Goal: Task Accomplishment & Management: Manage account settings

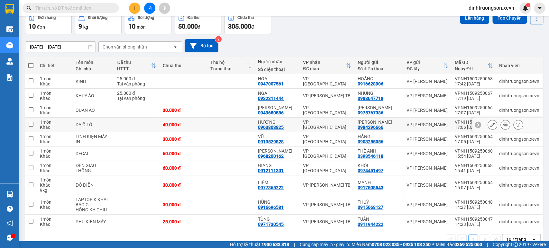
scroll to position [47, 0]
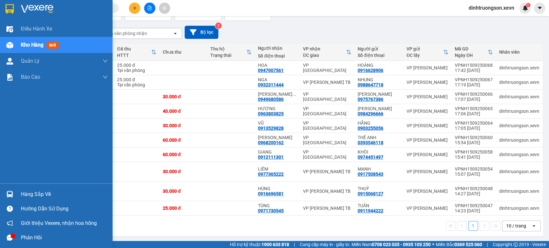
click at [35, 197] on div "Hàng sắp về" at bounding box center [64, 195] width 87 height 10
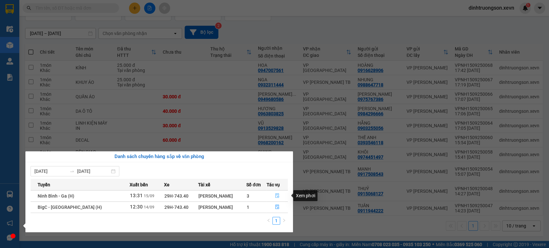
click at [276, 196] on icon "file-done" at bounding box center [277, 195] width 4 height 4
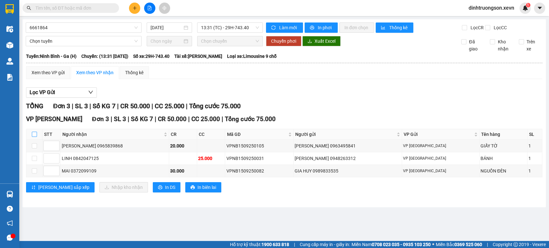
drag, startPoint x: 33, startPoint y: 140, endPoint x: 36, endPoint y: 139, distance: 3.6
click at [36, 137] on input "checkbox" at bounding box center [34, 134] width 5 height 5
checkbox input "true"
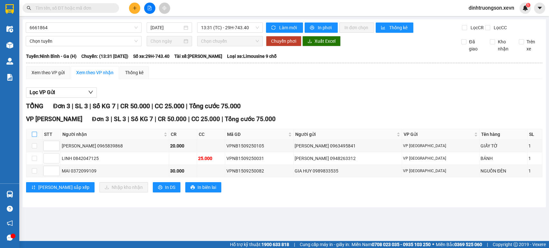
checkbox input "true"
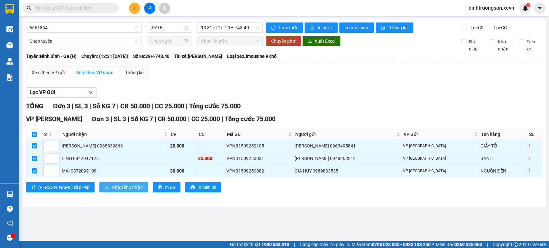
click at [103, 193] on button "Nhập kho nhận" at bounding box center [123, 187] width 49 height 10
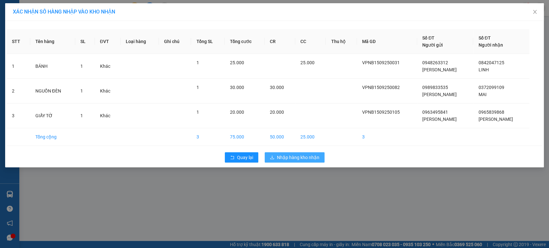
click at [298, 155] on span "Nhập hàng kho nhận" at bounding box center [298, 157] width 42 height 7
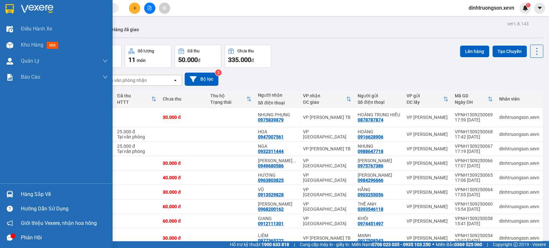
click at [12, 198] on div at bounding box center [9, 194] width 11 height 11
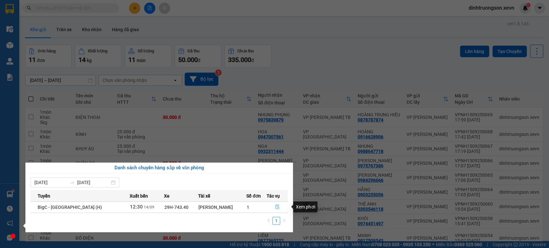
click at [275, 209] on span "file-done" at bounding box center [277, 207] width 4 height 5
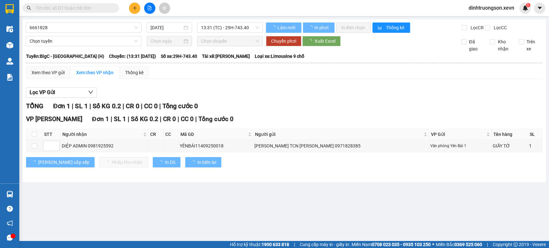
type input "14/09/2025"
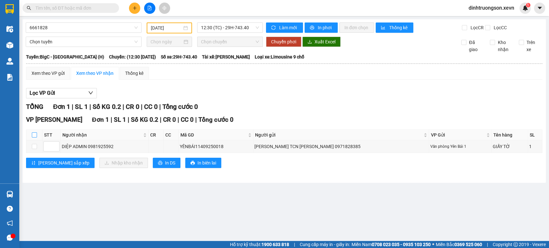
click at [35, 138] on input "checkbox" at bounding box center [34, 134] width 5 height 5
checkbox input "true"
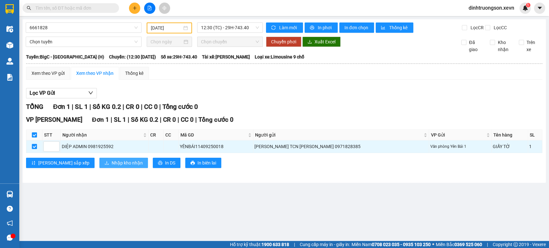
click at [112, 166] on span "Nhập kho nhận" at bounding box center [127, 162] width 31 height 7
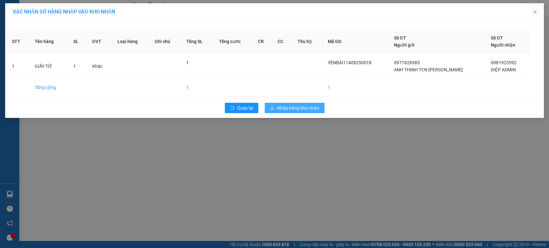
click at [313, 108] on span "Nhập hàng kho nhận" at bounding box center [298, 107] width 42 height 7
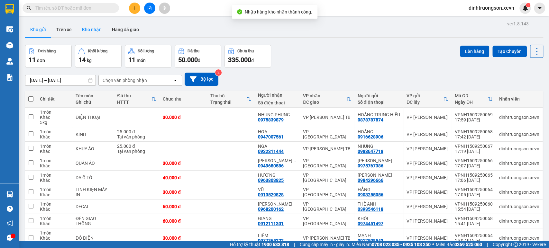
click at [94, 28] on button "Kho nhận" at bounding box center [92, 29] width 30 height 15
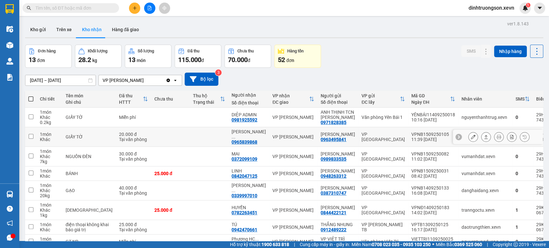
click at [158, 139] on td at bounding box center [170, 137] width 39 height 20
checkbox input "true"
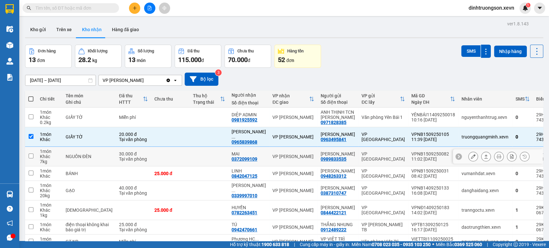
click at [151, 159] on td at bounding box center [170, 157] width 39 height 20
checkbox input "true"
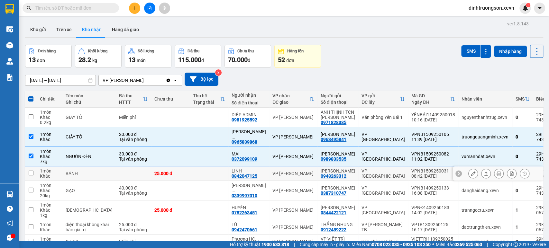
click at [155, 179] on td "25.000 đ" at bounding box center [170, 173] width 39 height 14
checkbox input "true"
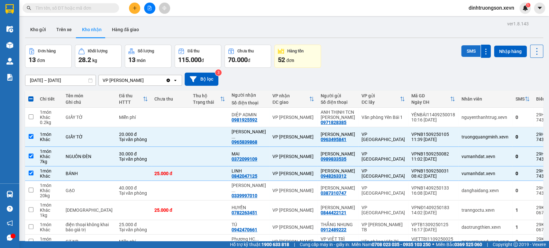
click at [465, 53] on button "SMS" at bounding box center [470, 51] width 19 height 12
click at [119, 139] on div "Tại văn phòng" at bounding box center [133, 139] width 29 height 5
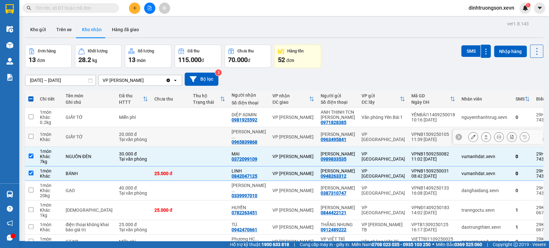
checkbox input "false"
click at [116, 166] on td at bounding box center [133, 173] width 35 height 14
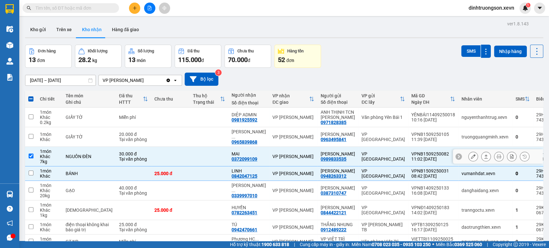
checkbox input "false"
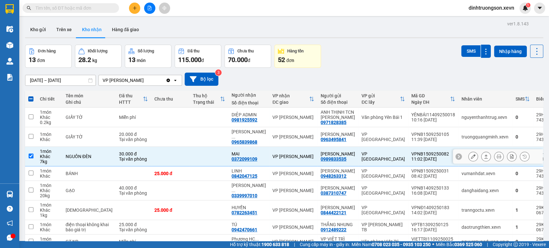
drag, startPoint x: 112, startPoint y: 155, endPoint x: 113, endPoint y: 159, distance: 3.9
click at [119, 154] on div "30.000 đ" at bounding box center [133, 153] width 29 height 5
checkbox input "false"
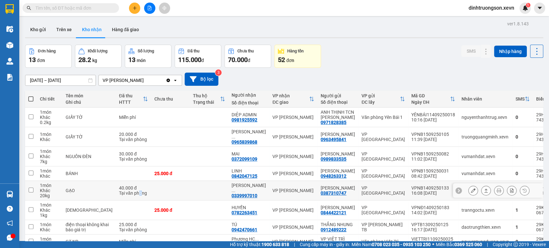
click at [117, 201] on td "40.000 đ Tại văn phòng" at bounding box center [133, 191] width 35 height 20
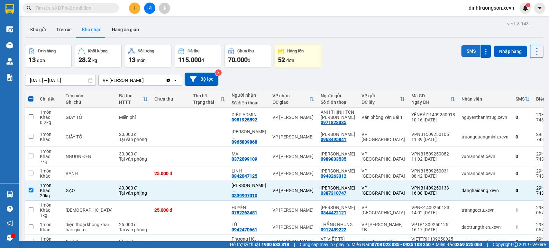
click at [472, 51] on button "SMS" at bounding box center [470, 51] width 19 height 12
click at [80, 193] on div "GẠO" at bounding box center [89, 190] width 47 height 5
checkbox input "false"
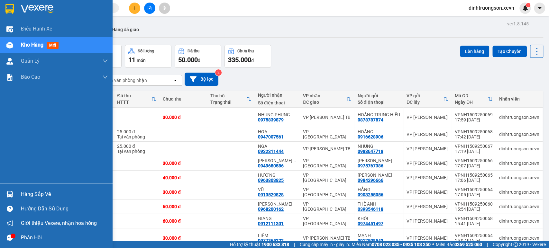
click at [19, 198] on div "Hàng sắp về" at bounding box center [56, 194] width 112 height 14
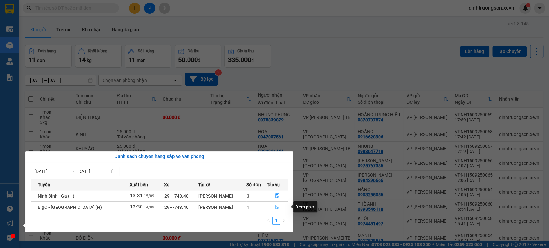
click at [274, 210] on button "button" at bounding box center [277, 207] width 21 height 10
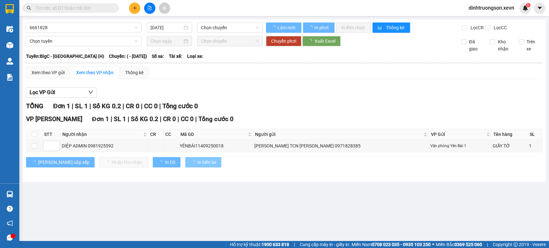
type input "[DATE]"
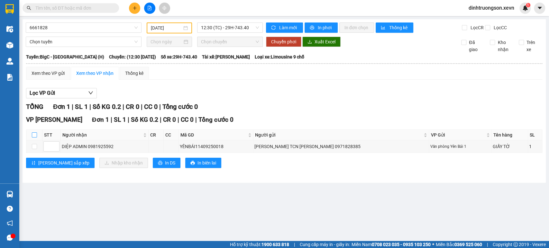
click at [33, 138] on input "checkbox" at bounding box center [34, 134] width 5 height 5
checkbox input "true"
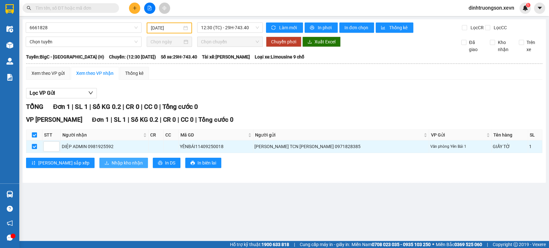
click at [112, 166] on span "Nhập kho nhận" at bounding box center [127, 162] width 31 height 7
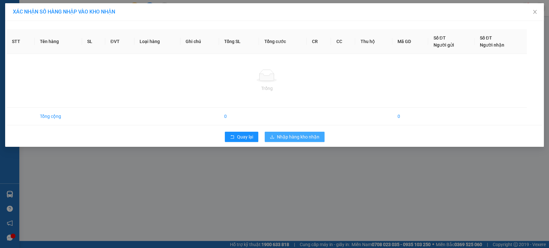
click at [282, 140] on span "Nhập hàng kho nhận" at bounding box center [298, 136] width 42 height 7
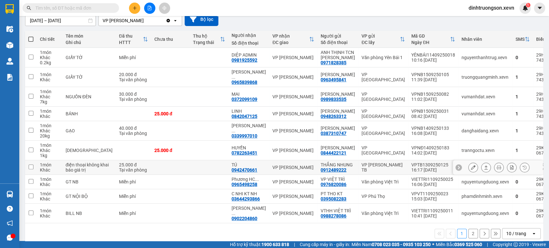
scroll to position [80, 0]
